Goal: Information Seeking & Learning: Understand process/instructions

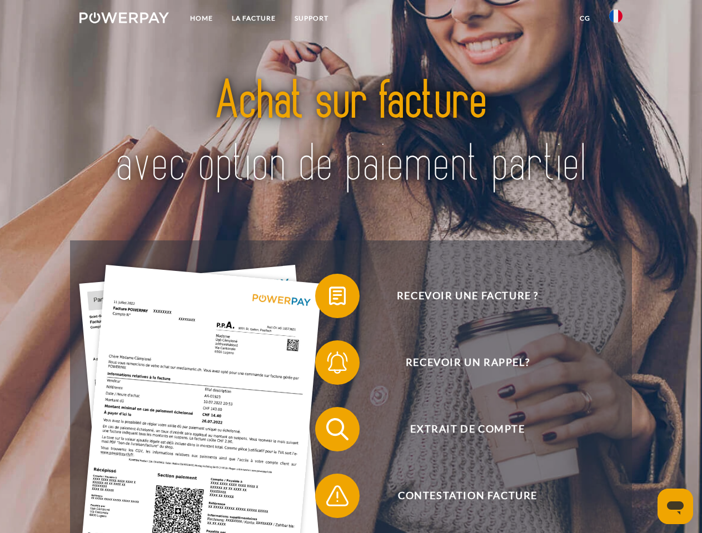
click at [124, 19] on img at bounding box center [123, 17] width 89 height 11
click at [616, 19] on img at bounding box center [615, 15] width 13 height 13
click at [585, 18] on link "CG" at bounding box center [584, 18] width 29 height 20
click at [329, 298] on span at bounding box center [321, 296] width 56 height 56
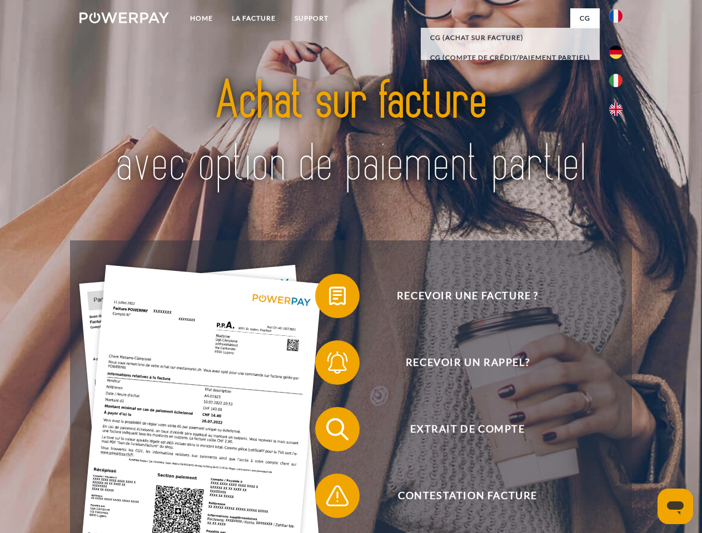
click at [329, 365] on span at bounding box center [321, 363] width 56 height 56
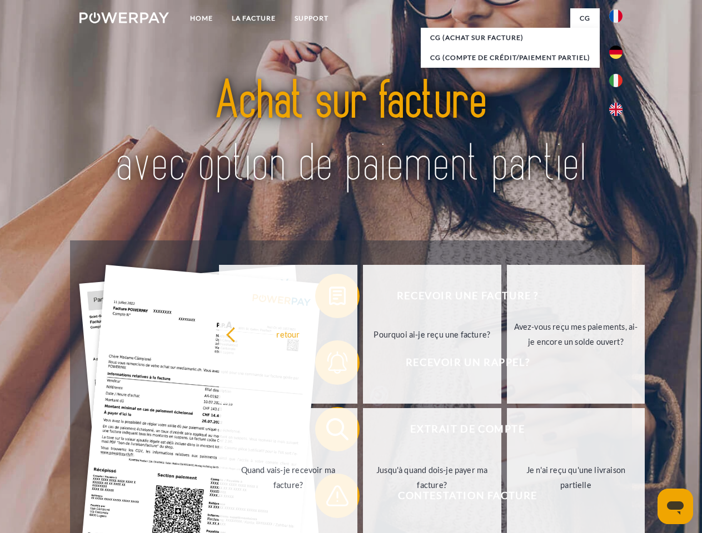
click at [363, 432] on link "Jusqu'à quand dois-je payer ma facture?" at bounding box center [432, 477] width 138 height 139
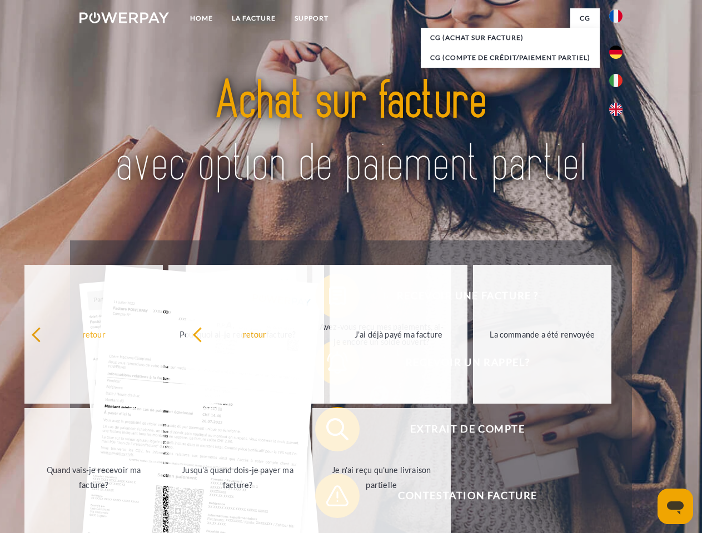
click at [329, 498] on span at bounding box center [321, 496] width 56 height 56
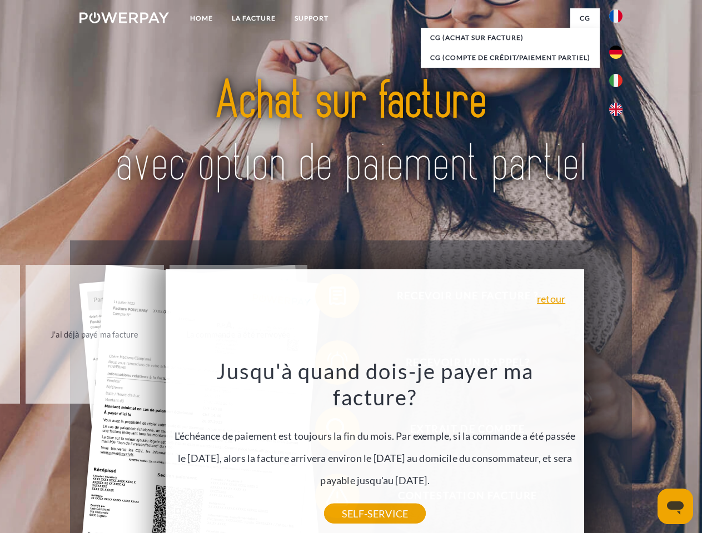
click at [675, 507] on icon "Ouvrir la fenêtre de messagerie" at bounding box center [675, 508] width 17 height 13
